Goal: Check status: Check status

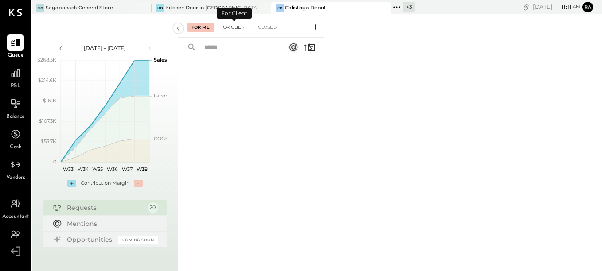
click at [243, 29] on div "For Client" at bounding box center [234, 27] width 36 height 9
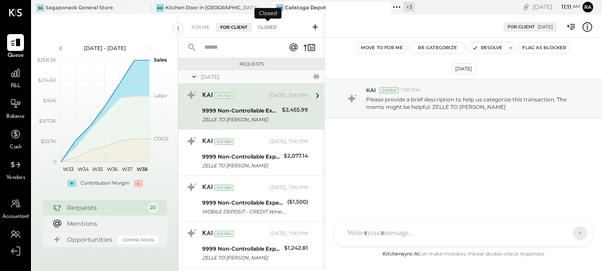
click at [262, 27] on div "Closed" at bounding box center [267, 27] width 27 height 9
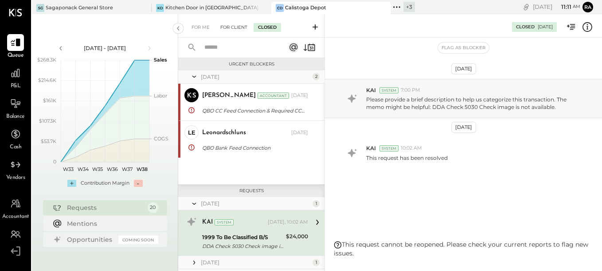
click at [237, 27] on div "For Client" at bounding box center [234, 27] width 36 height 9
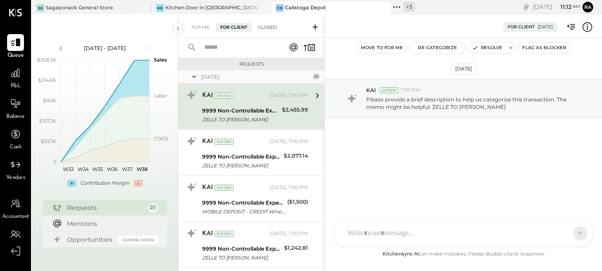
click at [266, 27] on div "Closed" at bounding box center [267, 27] width 27 height 9
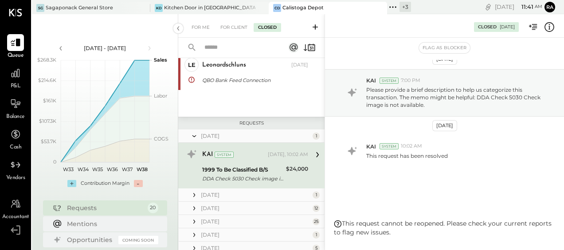
scroll to position [14, 0]
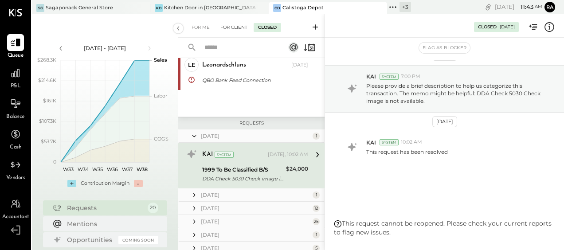
click at [226, 29] on div "For Client" at bounding box center [234, 27] width 36 height 9
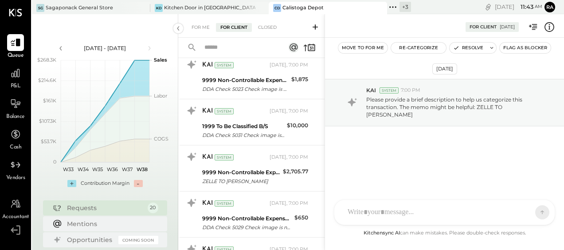
scroll to position [222, 0]
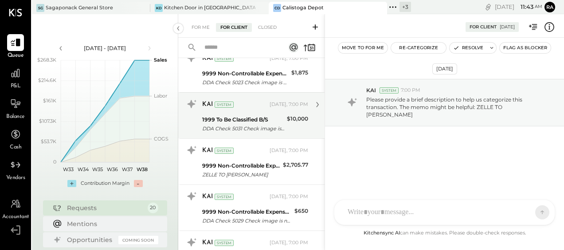
click at [246, 120] on div "1999 To Be Classified B/S" at bounding box center [243, 119] width 82 height 9
